Goal: Task Accomplishment & Management: Complete application form

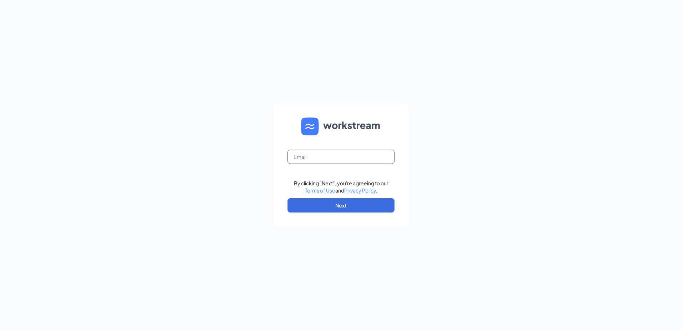
click at [335, 153] on input "text" at bounding box center [341, 157] width 107 height 14
type input "[EMAIL_ADDRESS][DOMAIN_NAME]"
click at [342, 207] on button "Next" at bounding box center [341, 205] width 107 height 14
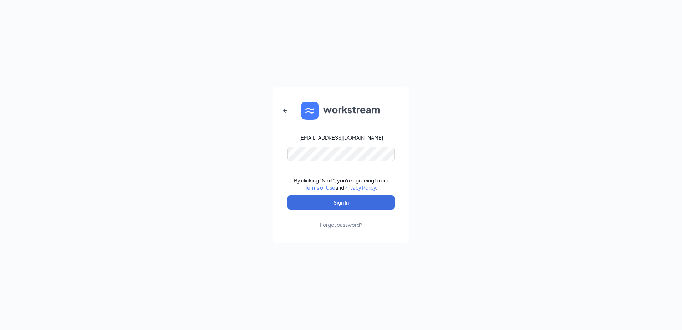
click at [335, 145] on form "gmneenah@bleedblue.net By clicking "Next", you're agreeing to our Terms of Use …" at bounding box center [341, 164] width 136 height 155
click at [328, 207] on button "Sign In" at bounding box center [341, 202] width 107 height 14
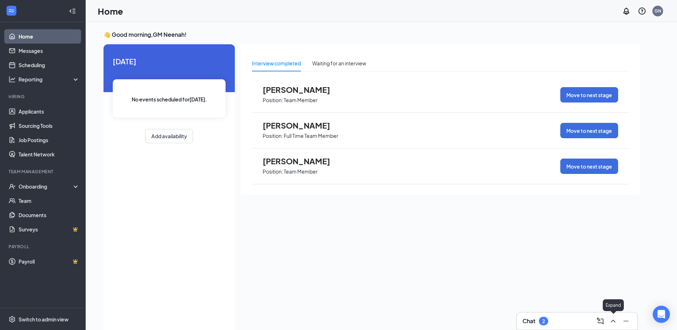
click at [614, 317] on icon "ChevronUp" at bounding box center [613, 321] width 9 height 9
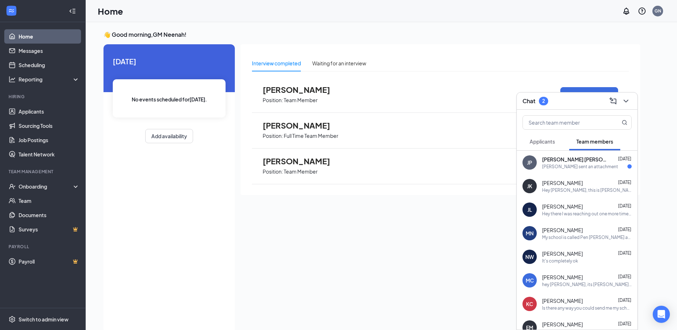
click at [558, 159] on span "[PERSON_NAME] [PERSON_NAME]" at bounding box center [574, 159] width 64 height 7
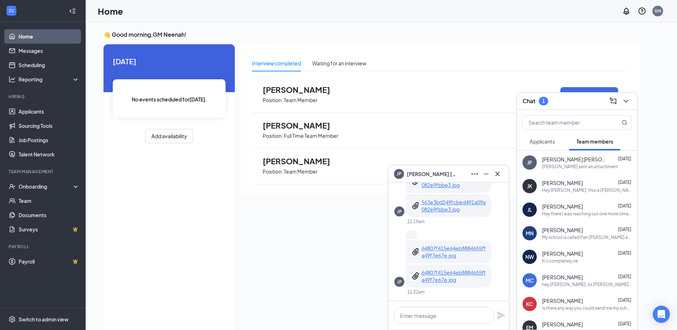
click at [469, 249] on p "64807f415e64eb8884655ffa49f7e67e.jpg" at bounding box center [453, 251] width 64 height 14
click at [452, 282] on p "64807f415e64eb8884655ffa49f7e67e.jpg" at bounding box center [453, 276] width 64 height 14
click at [438, 206] on p "563e3bd249fcbed491a09a082e9fbbe3.jpg" at bounding box center [453, 205] width 64 height 14
click at [546, 143] on span "Applicants" at bounding box center [542, 141] width 25 height 6
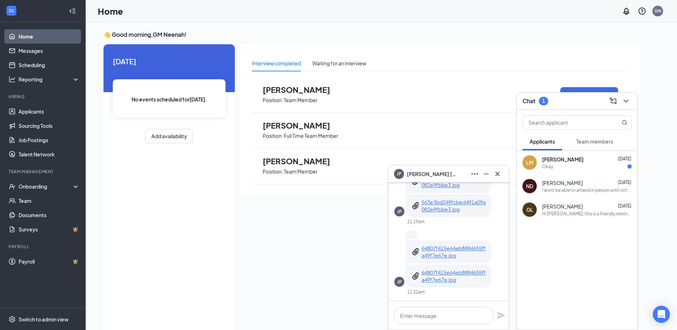
click at [556, 160] on span "[PERSON_NAME]" at bounding box center [562, 159] width 41 height 7
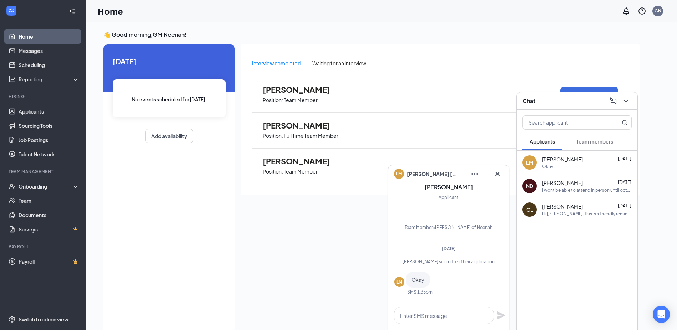
click at [593, 146] on button "Team members" at bounding box center [594, 141] width 51 height 18
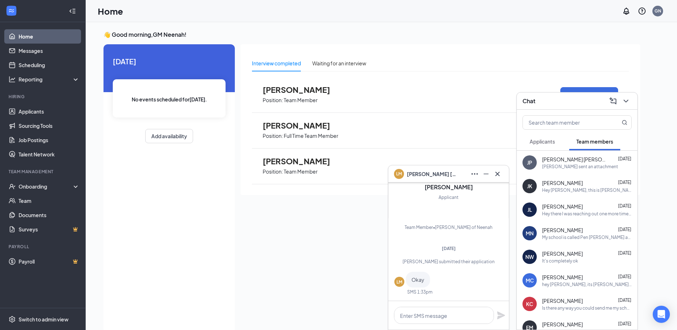
click at [570, 159] on span "[PERSON_NAME] [PERSON_NAME]" at bounding box center [574, 159] width 64 height 7
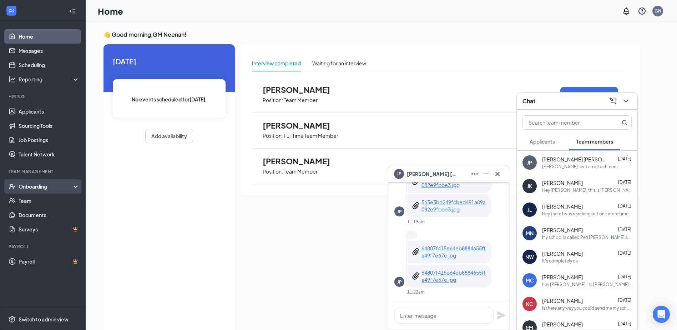
click at [31, 183] on div "Onboarding" at bounding box center [46, 186] width 55 height 7
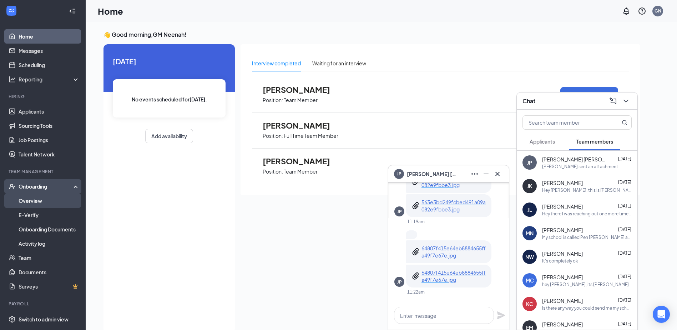
click at [27, 203] on link "Overview" at bounding box center [49, 200] width 61 height 14
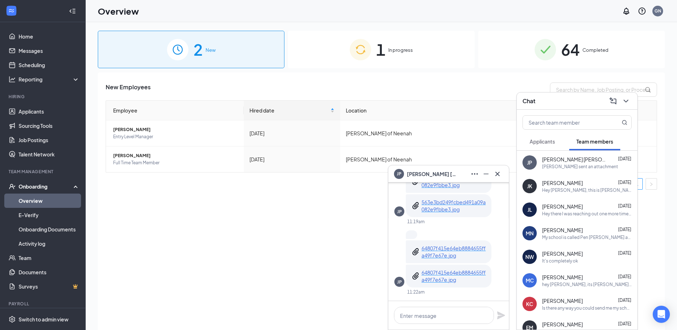
click at [399, 46] on div "1 In progress" at bounding box center [381, 49] width 187 height 37
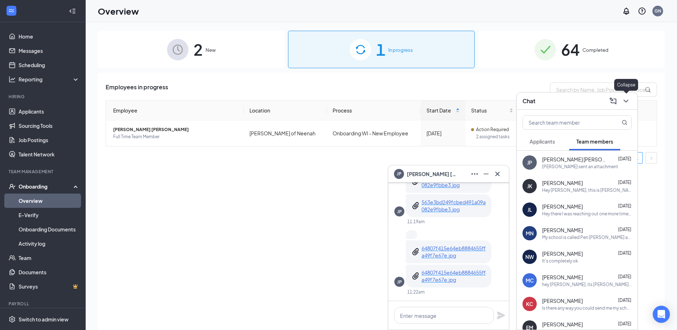
click at [629, 101] on icon "ChevronDown" at bounding box center [626, 101] width 9 height 9
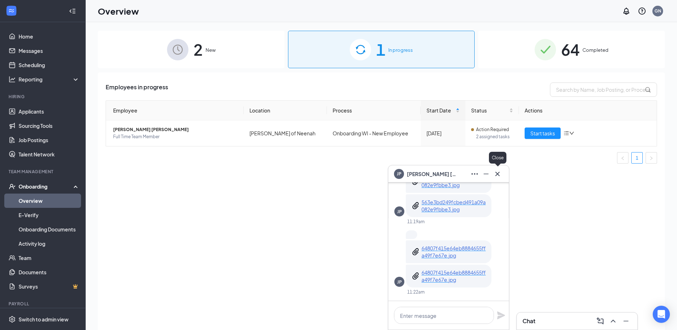
click at [494, 174] on icon "Cross" at bounding box center [497, 173] width 9 height 9
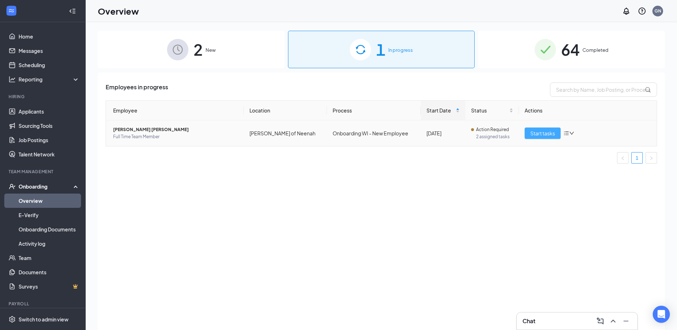
click at [537, 138] on button "Start tasks" at bounding box center [543, 132] width 36 height 11
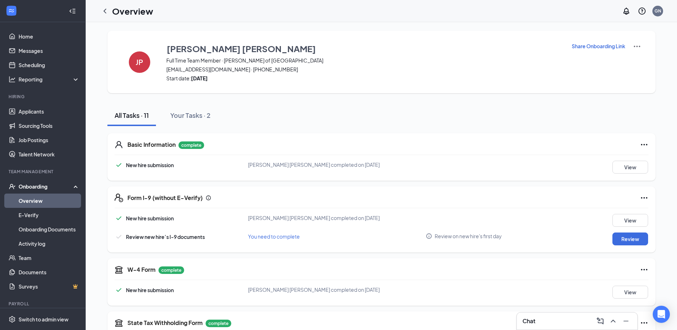
click at [25, 197] on link "Overview" at bounding box center [49, 200] width 61 height 14
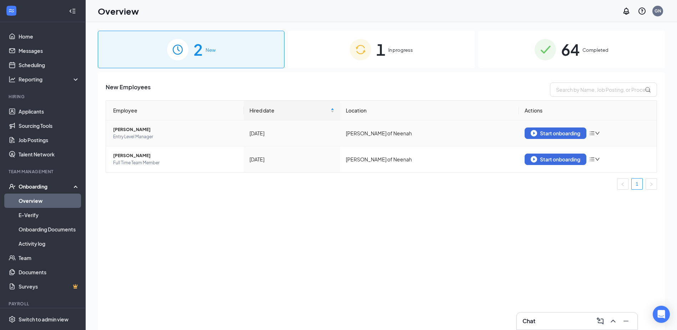
click at [133, 136] on span "Entry Level Manager" at bounding box center [175, 136] width 125 height 7
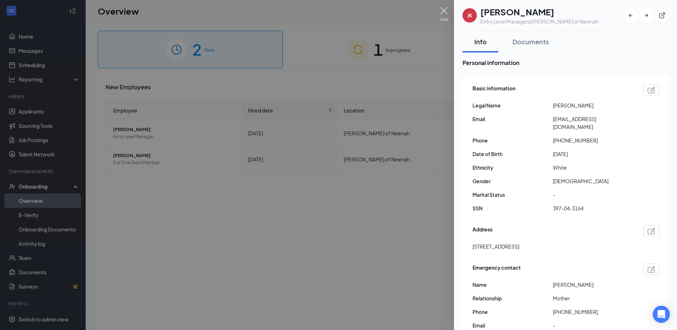
click at [445, 17] on img at bounding box center [444, 14] width 9 height 14
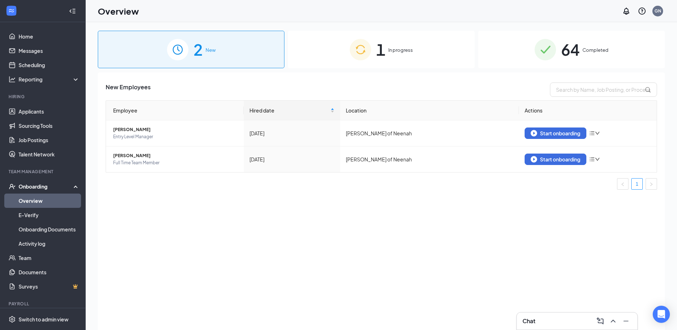
click at [408, 41] on div "1 In progress" at bounding box center [381, 49] width 187 height 37
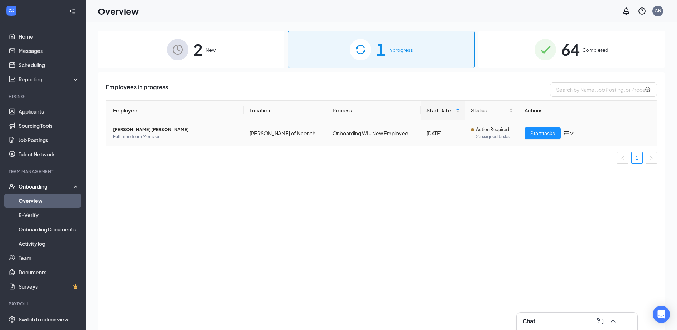
click at [124, 138] on span "Full Time Team Member" at bounding box center [175, 136] width 125 height 7
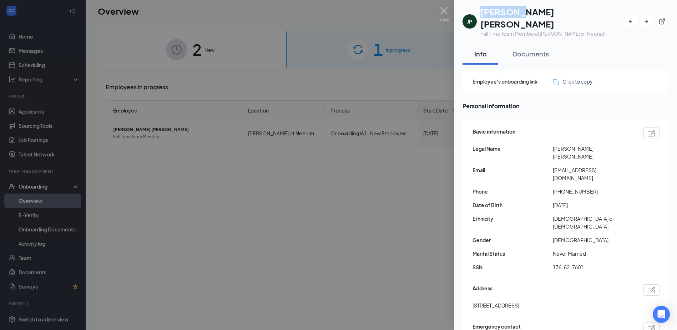
drag, startPoint x: 481, startPoint y: 10, endPoint x: 516, endPoint y: 12, distance: 34.3
click at [516, 12] on h1 "[PERSON_NAME] [PERSON_NAME]" at bounding box center [552, 18] width 144 height 24
drag, startPoint x: 516, startPoint y: 12, endPoint x: 511, endPoint y: 12, distance: 4.3
copy h1 "[PERSON_NAME]"
click at [527, 30] on div "Full Time Team Member at [GEOGRAPHIC_DATA][PERSON_NAME] of [GEOGRAPHIC_DATA]" at bounding box center [552, 33] width 144 height 7
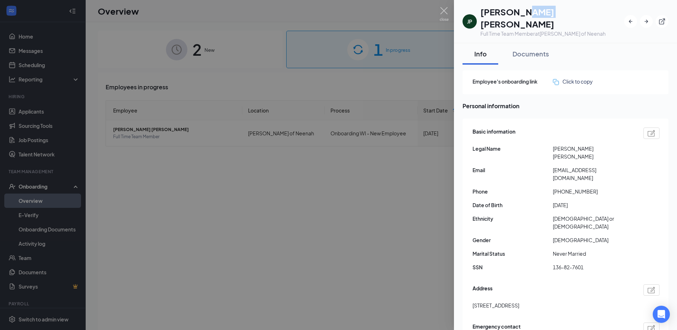
drag, startPoint x: 520, startPoint y: 12, endPoint x: 545, endPoint y: 12, distance: 25.0
click at [545, 12] on h1 "[PERSON_NAME] [PERSON_NAME]" at bounding box center [552, 18] width 144 height 24
drag, startPoint x: 545, startPoint y: 12, endPoint x: 539, endPoint y: 12, distance: 5.7
copy h1 "[PERSON_NAME]"
drag, startPoint x: 552, startPoint y: 150, endPoint x: 605, endPoint y: 152, distance: 52.8
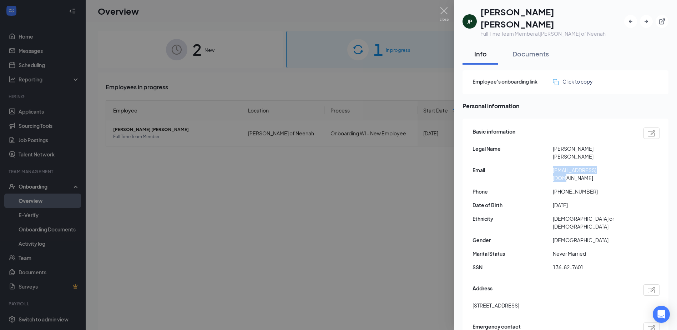
click at [605, 166] on div "Email [EMAIL_ADDRESS][DOMAIN_NAME]" at bounding box center [565, 174] width 187 height 16
drag, startPoint x: 605, startPoint y: 152, endPoint x: 597, endPoint y: 151, distance: 7.5
copy div "[EMAIL_ADDRESS][DOMAIN_NAME]"
click at [441, 12] on img at bounding box center [444, 14] width 9 height 14
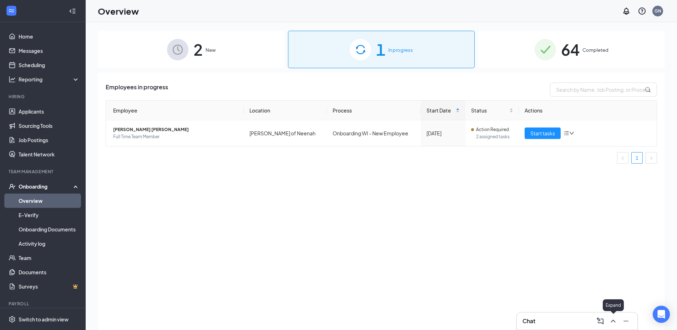
click at [617, 323] on icon "ChevronUp" at bounding box center [613, 321] width 9 height 9
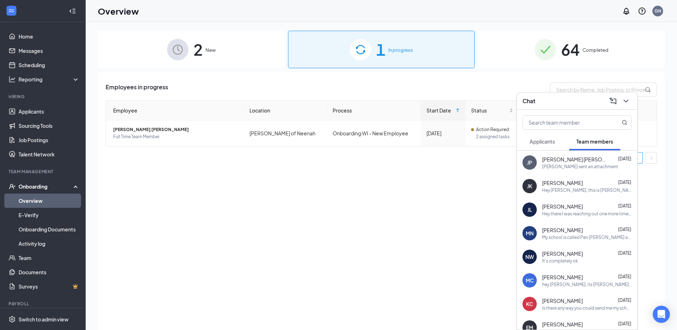
click at [567, 164] on div "[PERSON_NAME] sent an attachment" at bounding box center [580, 166] width 76 height 6
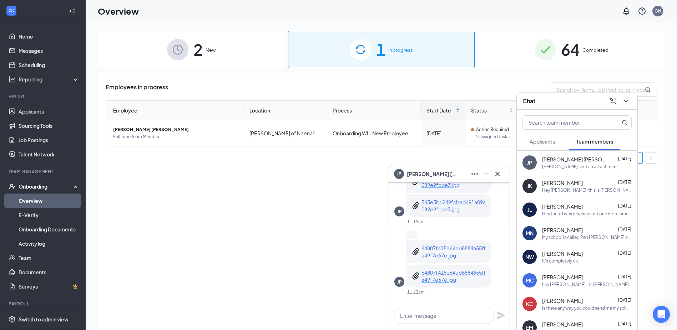
click at [427, 249] on p "64807f415e64eb8884655ffa49f7e67e.jpg" at bounding box center [453, 251] width 64 height 14
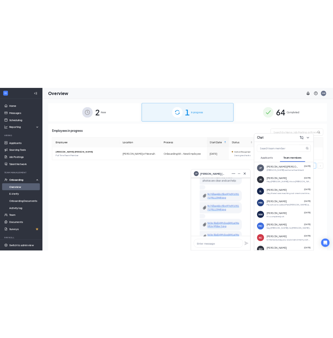
scroll to position [-107, 0]
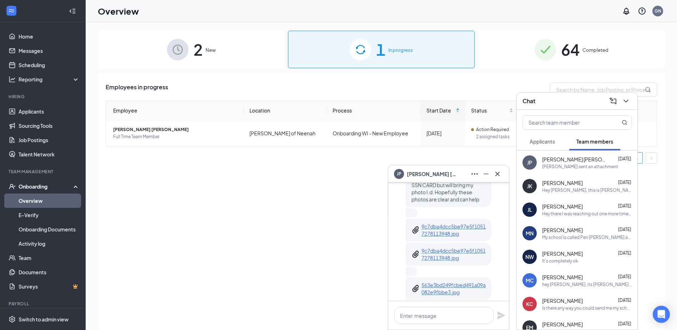
click at [431, 250] on p "9c7dba4dcc5be97e5f10517278113948.jpg" at bounding box center [453, 254] width 64 height 14
click at [494, 176] on icon "Cross" at bounding box center [497, 173] width 9 height 9
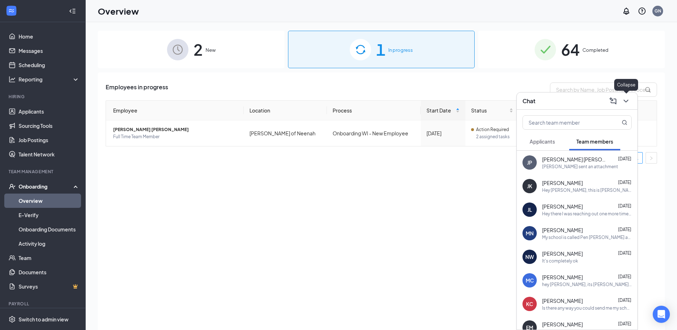
click at [630, 97] on icon "ChevronDown" at bounding box center [626, 101] width 9 height 9
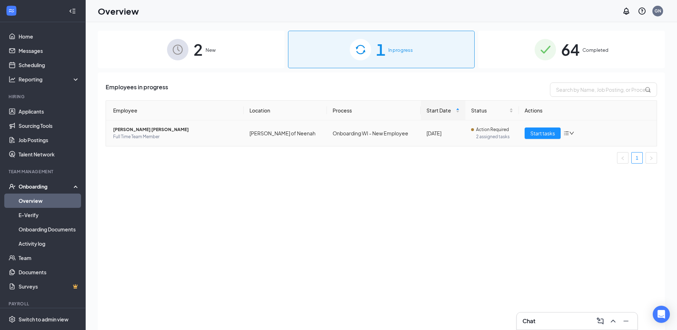
click at [136, 130] on span "[PERSON_NAME] [PERSON_NAME]" at bounding box center [175, 129] width 125 height 7
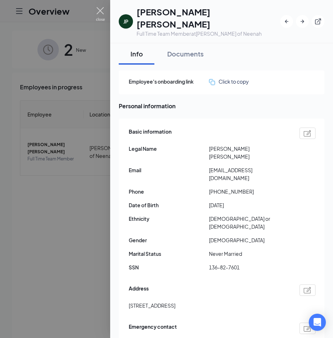
click at [100, 14] on img at bounding box center [100, 14] width 9 height 14
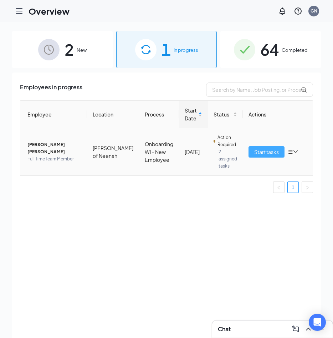
click at [265, 157] on button "Start tasks" at bounding box center [267, 151] width 36 height 11
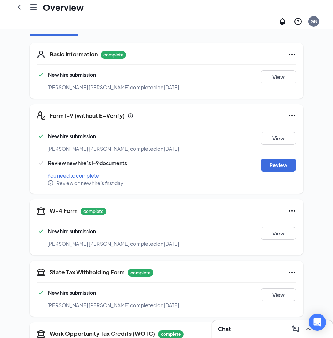
scroll to position [107, 0]
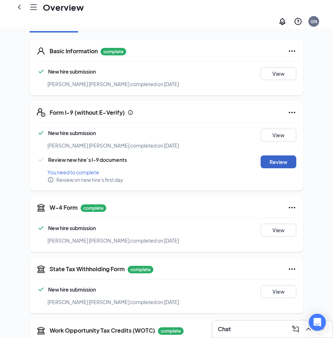
click at [277, 155] on button "Review" at bounding box center [279, 161] width 36 height 13
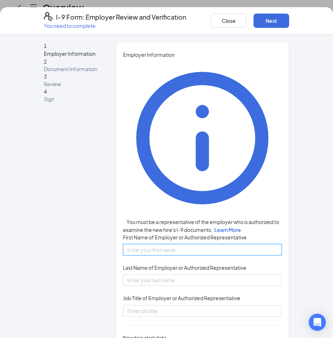
click at [212, 244] on input "First Name of Employer or Authorized Representative" at bounding box center [202, 249] width 159 height 11
type input "Cheyenne"
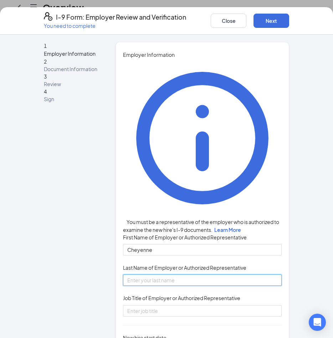
click at [192, 274] on input "Last Name of Employer or Authorized Representative" at bounding box center [202, 279] width 159 height 11
type input "[PERSON_NAME]"
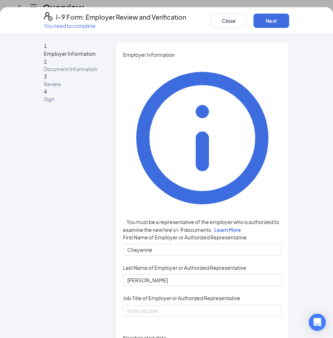
click at [178, 191] on div "Employer Information You must be a representative of the employer who is author…" at bounding box center [202, 214] width 159 height 327
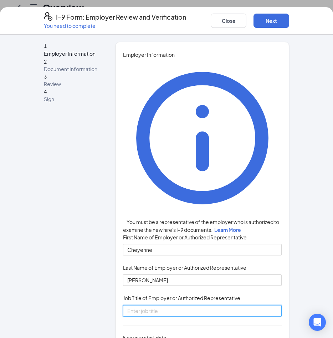
click at [177, 305] on input "Job Title of Employer or Authorized Representative" at bounding box center [202, 310] width 159 height 11
type input "Training Coordinator"
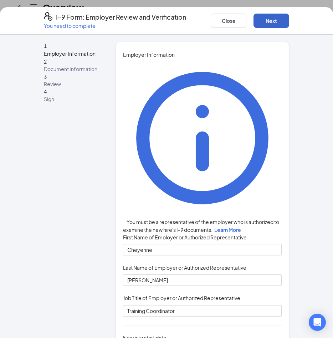
click at [265, 24] on button "Next" at bounding box center [272, 21] width 36 height 14
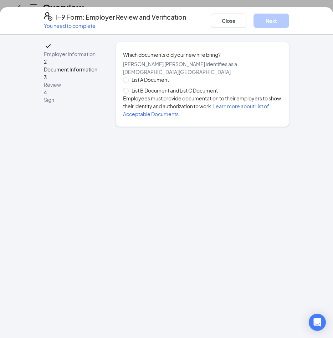
click at [155, 90] on span "List B Document and List C Document" at bounding box center [175, 90] width 92 height 8
click at [128, 90] on input "List B Document and List C Document" at bounding box center [125, 90] width 5 height 5
radio input "true"
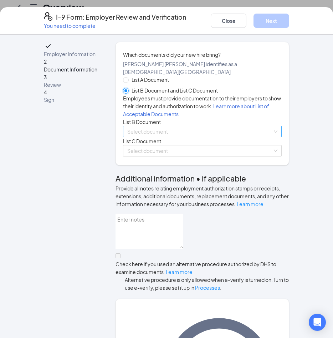
click at [163, 137] on span at bounding box center [199, 131] width 145 height 11
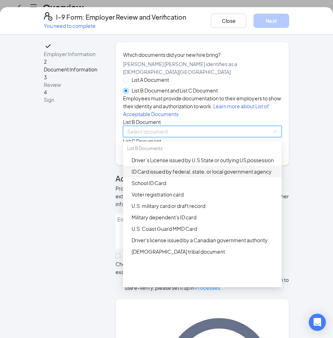
click at [155, 175] on div "ID Card issued by federal, state, or local government agency" at bounding box center [205, 171] width 146 height 8
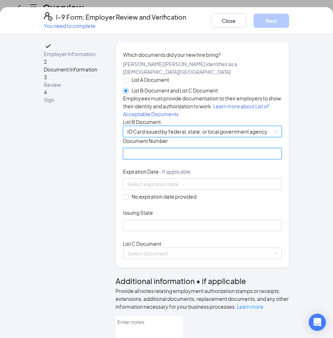
click at [156, 159] on input "Document Number" at bounding box center [202, 153] width 159 height 11
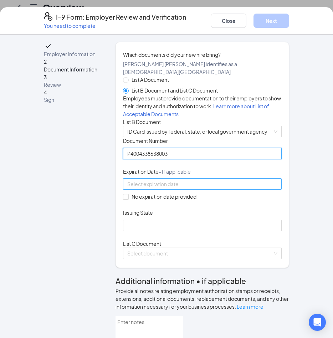
type input "P4004338638003"
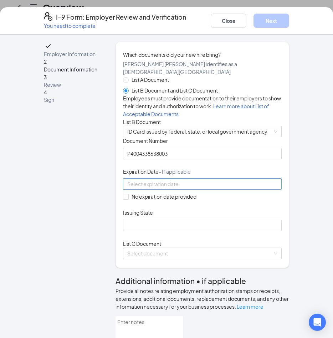
click at [161, 189] on div at bounding box center [202, 183] width 159 height 11
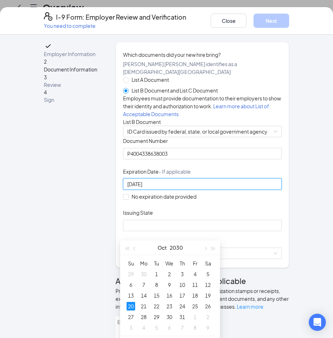
type input "[DATE]"
click at [81, 245] on div "Employer Information 2 Document Information 3 Review 4 Sign" at bounding box center [74, 303] width 61 height 523
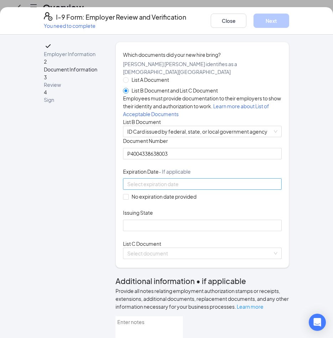
click at [152, 189] on div at bounding box center [202, 183] width 159 height 11
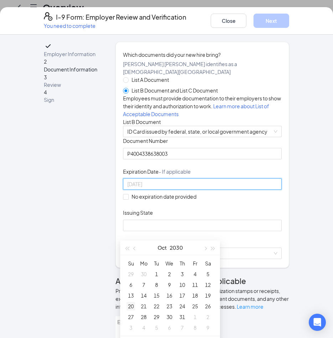
type input "[DATE]"
click at [130, 301] on td "20" at bounding box center [131, 305] width 13 height 11
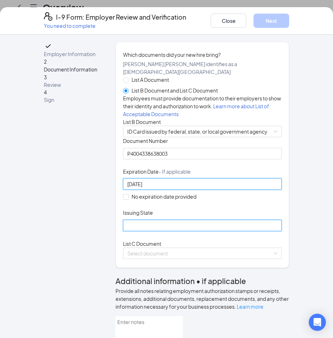
click at [169, 231] on input "Issuing State" at bounding box center [202, 224] width 159 height 11
type input "[US_STATE]"
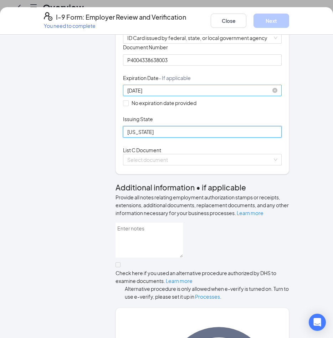
scroll to position [143, 0]
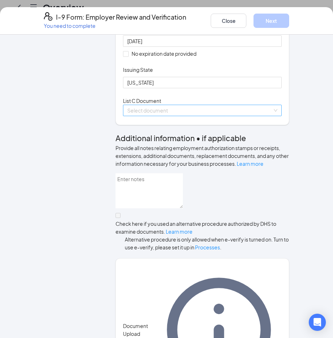
click at [174, 116] on input "search" at bounding box center [199, 110] width 145 height 11
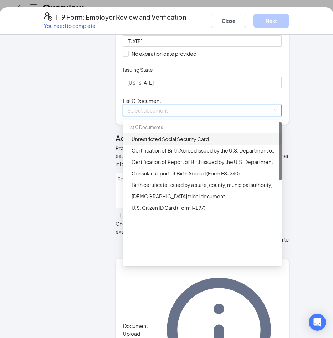
click at [138, 143] on div "Unrestricted Social Security Card" at bounding box center [205, 139] width 146 height 8
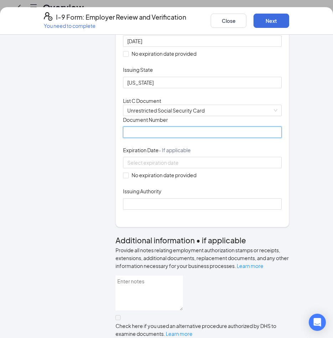
click at [137, 138] on input "Document Number" at bounding box center [202, 131] width 159 height 11
type input "136827601"
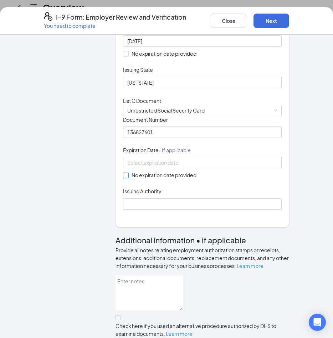
click at [123, 178] on span at bounding box center [126, 175] width 6 height 6
click at [123, 177] on input "No expiration date provided" at bounding box center [125, 174] width 5 height 5
checkbox input "true"
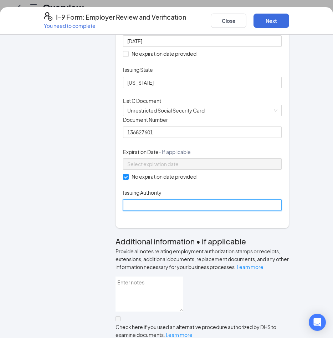
click at [156, 211] on input "Issuing Authority" at bounding box center [202, 204] width 159 height 11
type input "Social Security Administration"
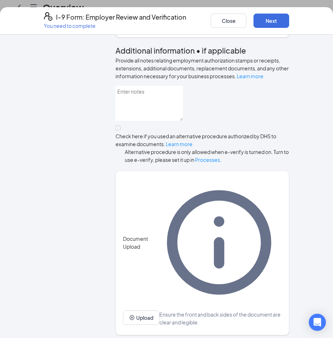
scroll to position [346, 0]
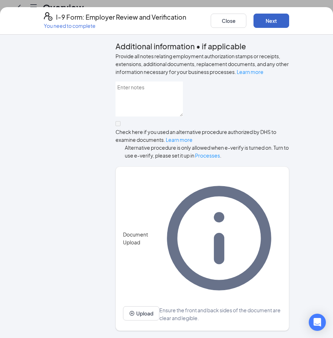
click at [265, 22] on button "Next" at bounding box center [272, 21] width 36 height 14
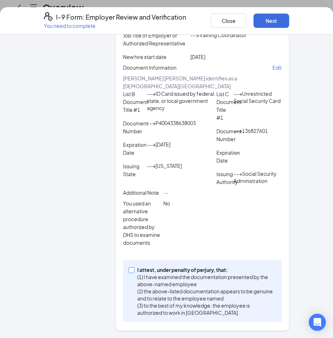
click at [129, 267] on input "I attest, under penalty of [PERSON_NAME], that: (1) I have examined the documen…" at bounding box center [131, 269] width 5 height 5
checkbox input "true"
click at [270, 22] on button "Next" at bounding box center [272, 21] width 36 height 14
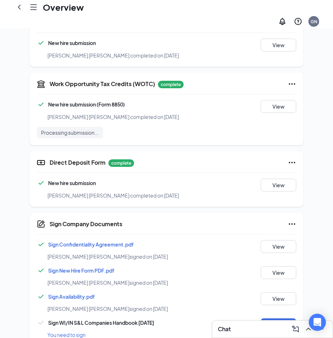
scroll to position [349, 0]
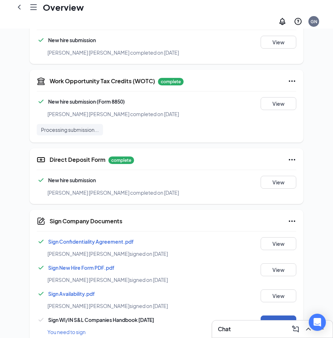
click at [287, 315] on button "Sign" at bounding box center [279, 321] width 36 height 13
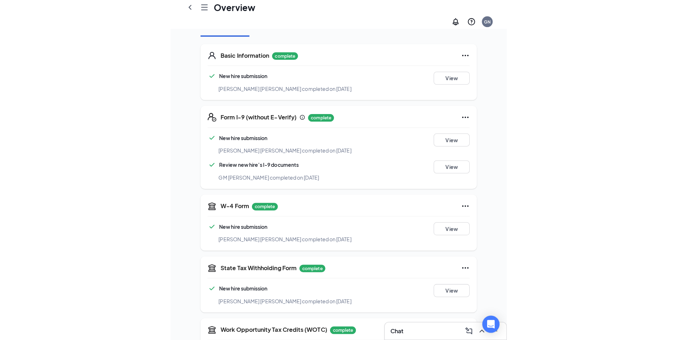
scroll to position [0, 0]
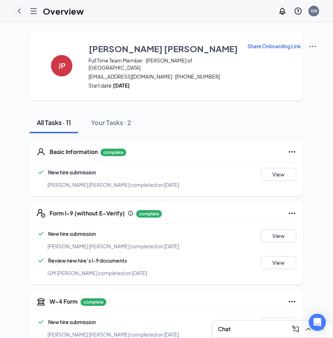
click at [20, 14] on icon "ChevronLeft" at bounding box center [19, 11] width 9 height 9
